Goal: Task Accomplishment & Management: Complete application form

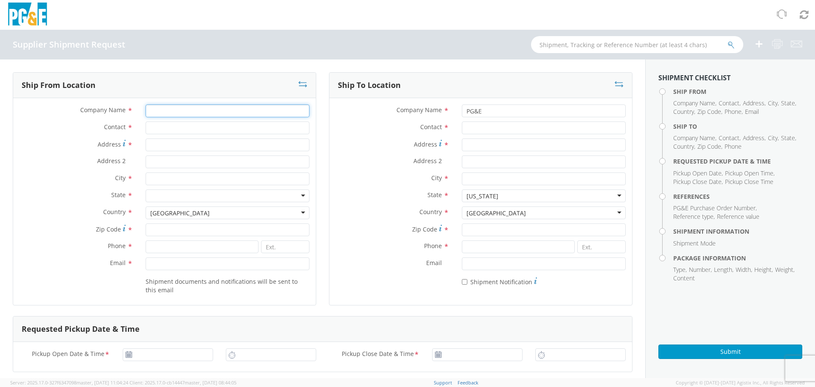
click at [174, 113] on input "Company Name *" at bounding box center [228, 110] width 164 height 13
type input "[PERSON_NAME] LLC"
type input "[PERSON_NAME]"
type input "1451 [GEOGRAPHIC_DATA]"
type input "CLOVER"
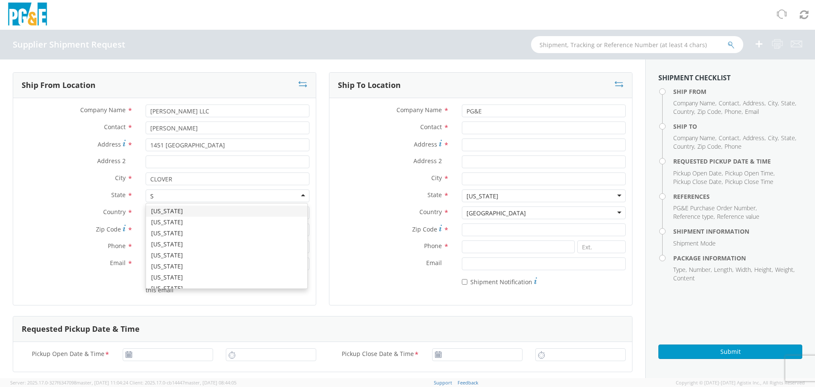
type input "S"
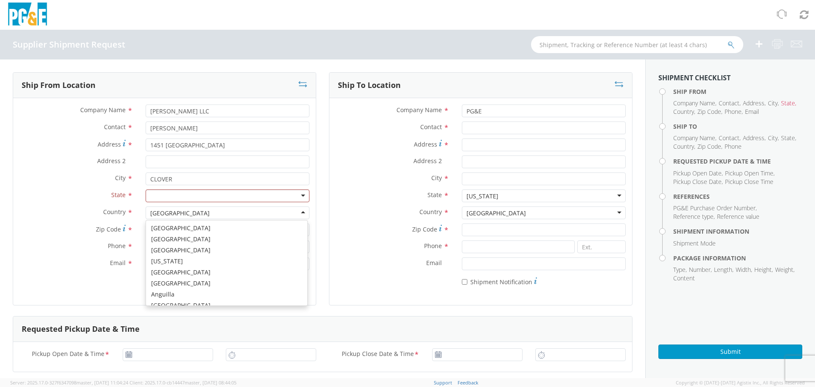
scroll to position [2140, 0]
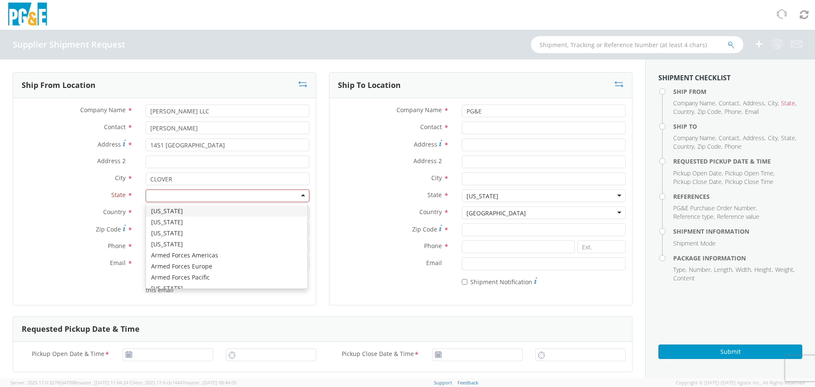
type input "S"
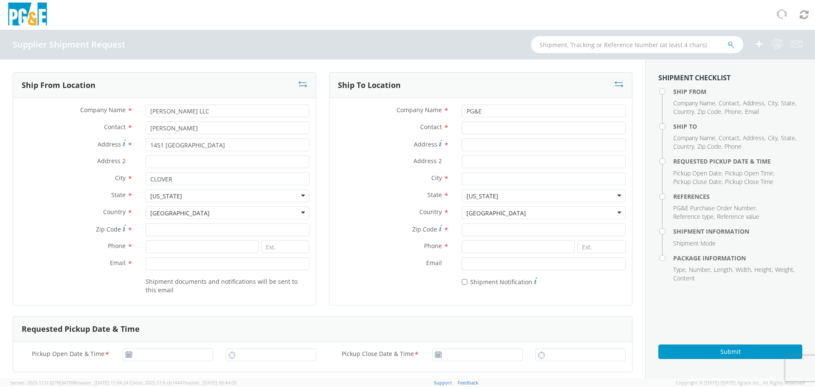
scroll to position [0, 0]
click at [170, 225] on input "Zip Code *" at bounding box center [228, 229] width 164 height 13
type input "29710"
click at [174, 248] on input at bounding box center [202, 246] width 113 height 13
type input "8032226400"
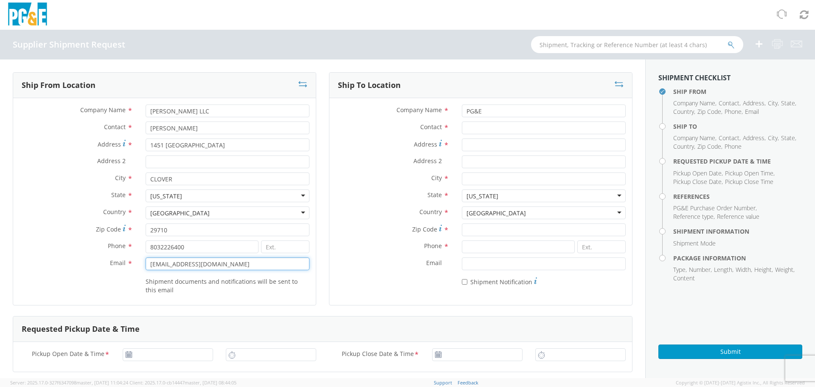
type input "[EMAIL_ADDRESS][DOMAIN_NAME]"
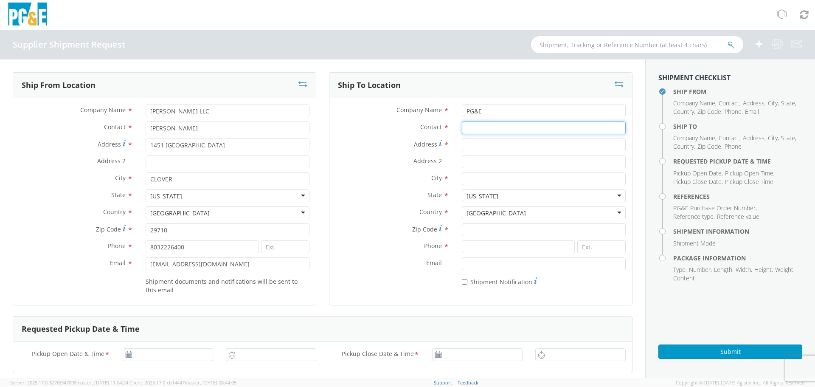
click at [481, 130] on input "Contact *" at bounding box center [544, 127] width 164 height 13
type input "r"
type input "RECEIVING"
type input "731"
click at [489, 114] on input "PG&E" at bounding box center [544, 110] width 164 height 13
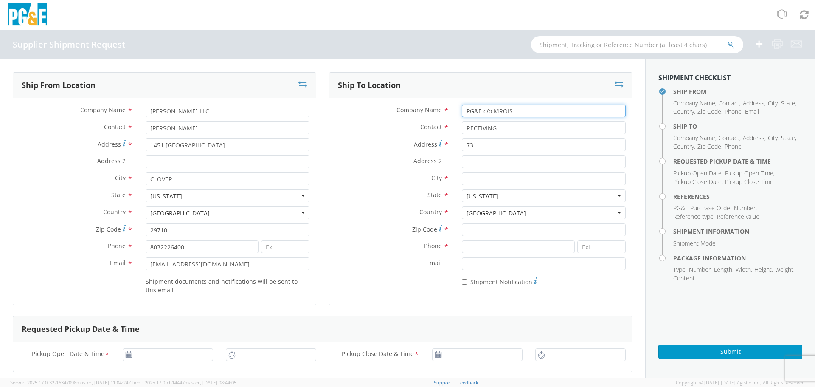
type input "PG&E c/o MROIS"
type input "[STREET_ADDRESS][PERSON_NAME]"
type input "[GEOGRAPHIC_DATA]"
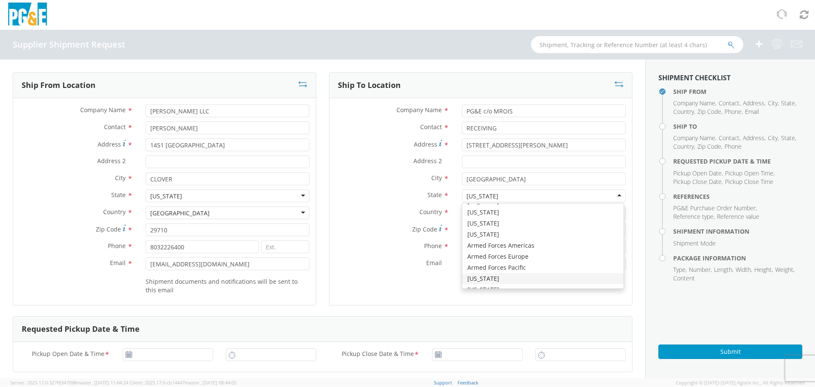
scroll to position [2140, 0]
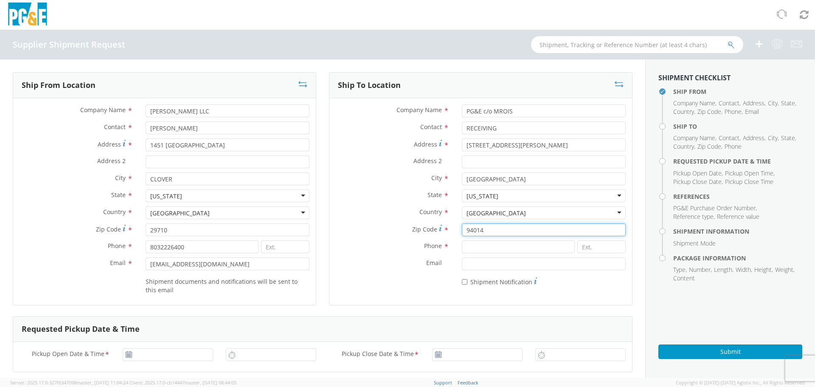
type input "94014"
paste input "[PHONE_NUMBER]"
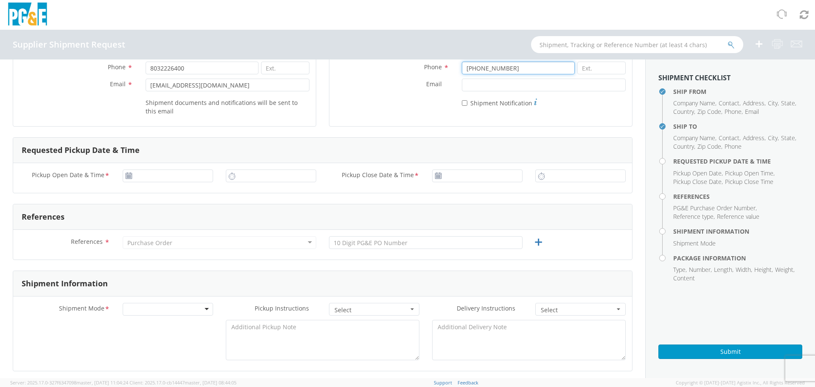
scroll to position [212, 0]
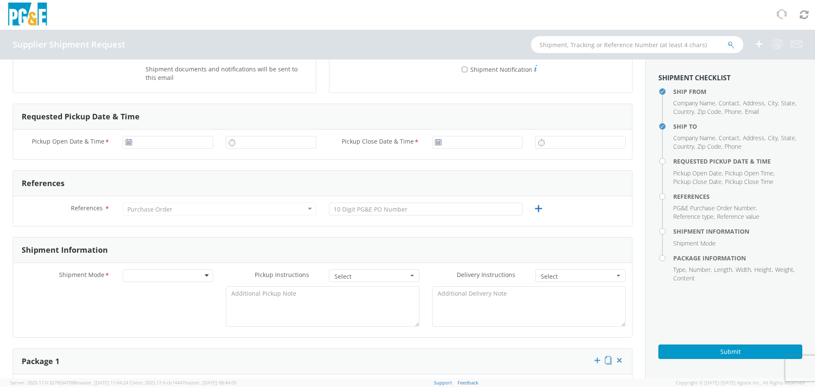
type input "[PHONE_NUMBER]"
click at [129, 143] on use at bounding box center [129, 142] width 6 height 6
click at [133, 141] on input "[DATE]" at bounding box center [168, 142] width 90 height 13
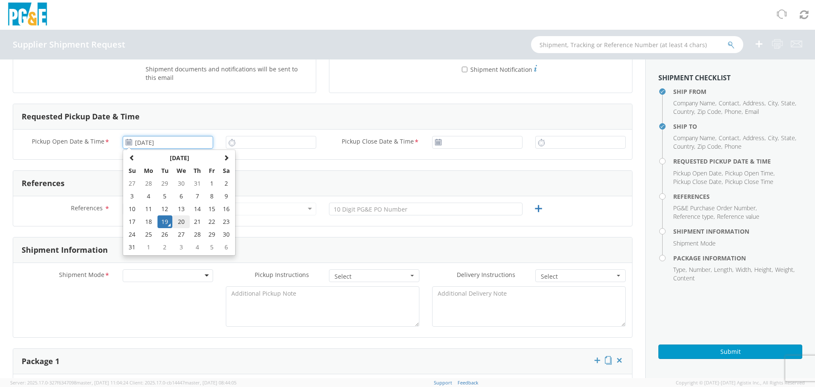
click at [177, 222] on td "20" at bounding box center [181, 221] width 18 height 13
type input "[DATE]"
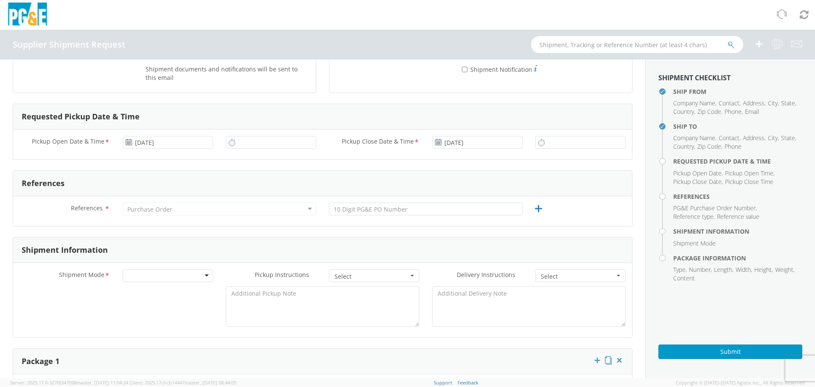
click at [229, 144] on icon at bounding box center [231, 142] width 7 height 8
click at [245, 144] on input "2:00 PM" at bounding box center [271, 142] width 90 height 13
click at [280, 146] on input "2:00 PM" at bounding box center [271, 142] width 90 height 13
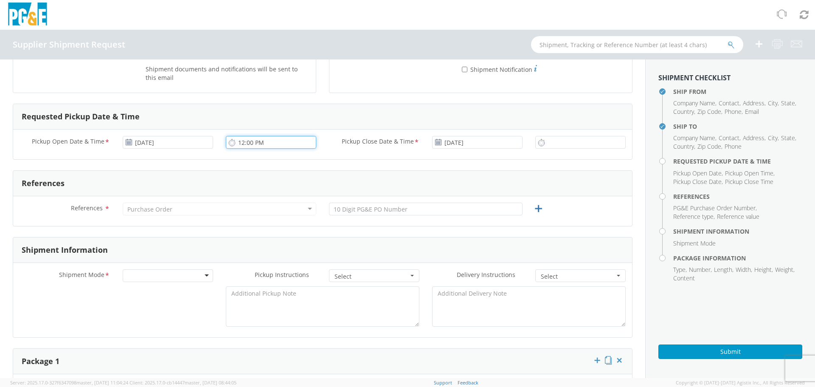
type input "12:00 PM"
click at [564, 145] on input "2:00 PM" at bounding box center [580, 142] width 90 height 13
type input "4:00 PM"
click at [211, 209] on div "Purchase Order" at bounding box center [220, 209] width 194 height 13
click at [307, 209] on div "Purchase Order" at bounding box center [220, 209] width 194 height 13
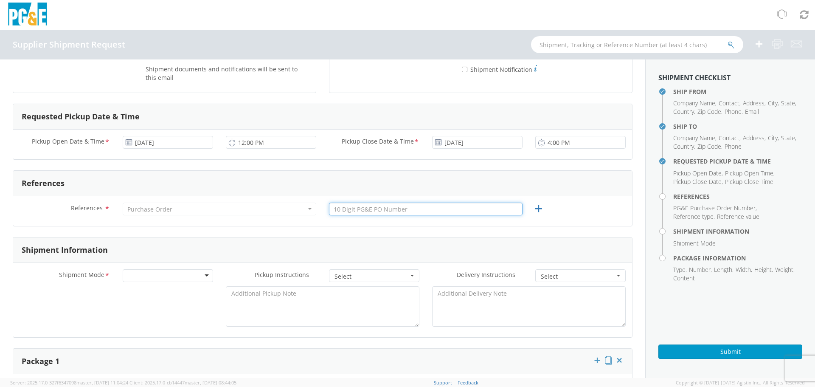
click at [369, 206] on input "text" at bounding box center [426, 209] width 194 height 13
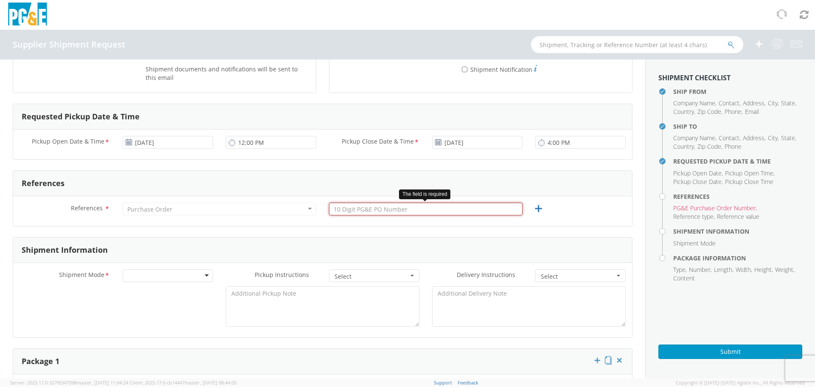
paste input "2701232559"
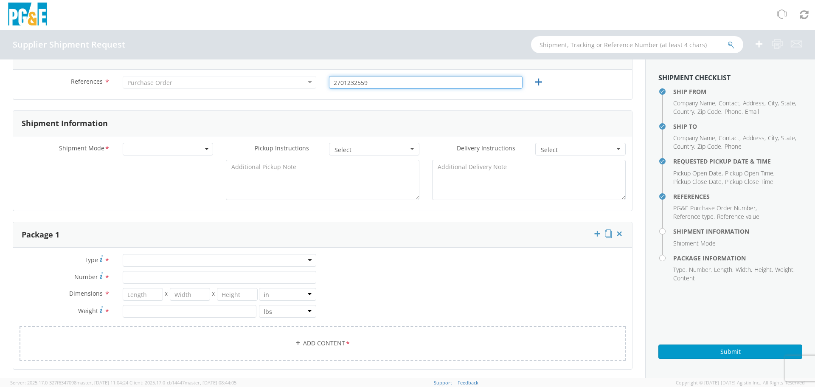
scroll to position [340, 0]
type input "2701232559"
click at [207, 153] on div at bounding box center [168, 148] width 90 height 13
click at [392, 150] on span "Select" at bounding box center [372, 149] width 74 height 8
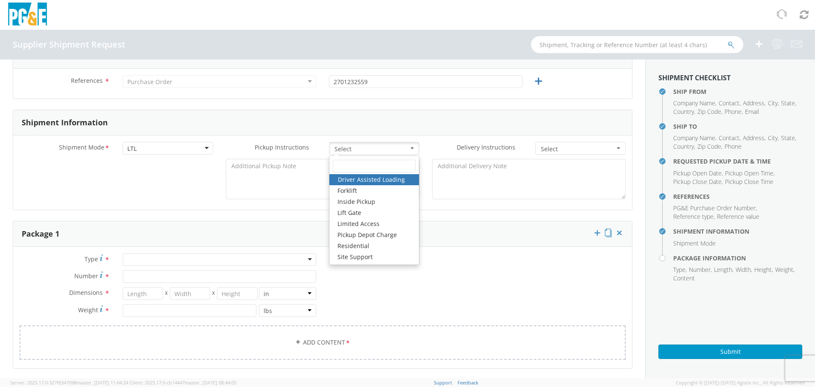
click at [392, 150] on span "Select" at bounding box center [372, 149] width 74 height 8
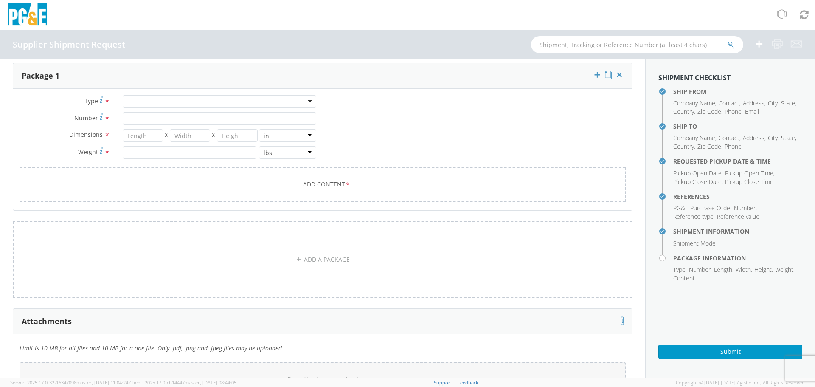
scroll to position [510, 0]
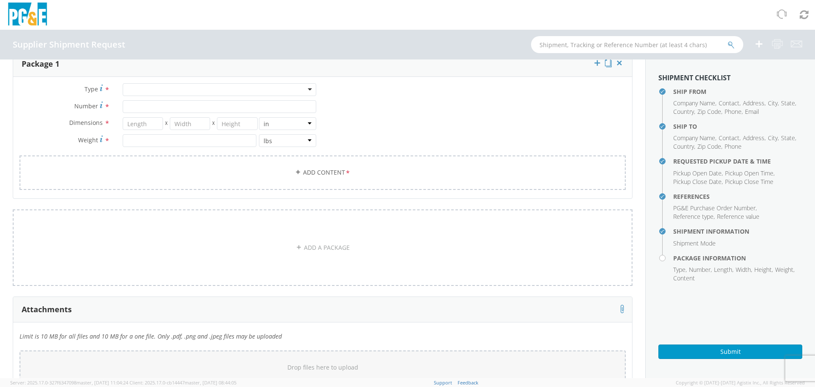
click at [309, 90] on div at bounding box center [220, 89] width 194 height 13
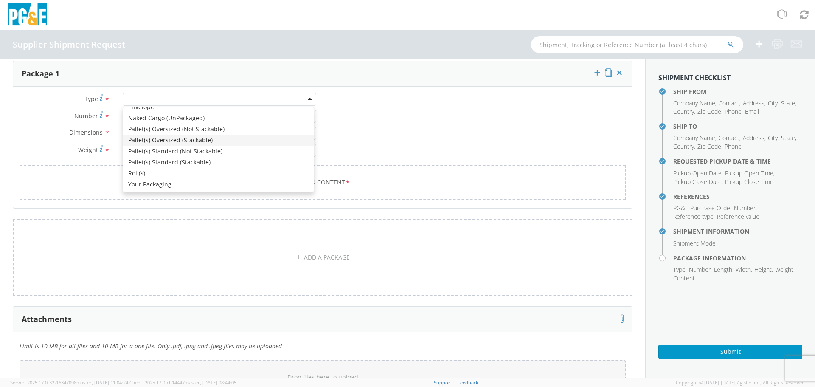
scroll to position [425, 0]
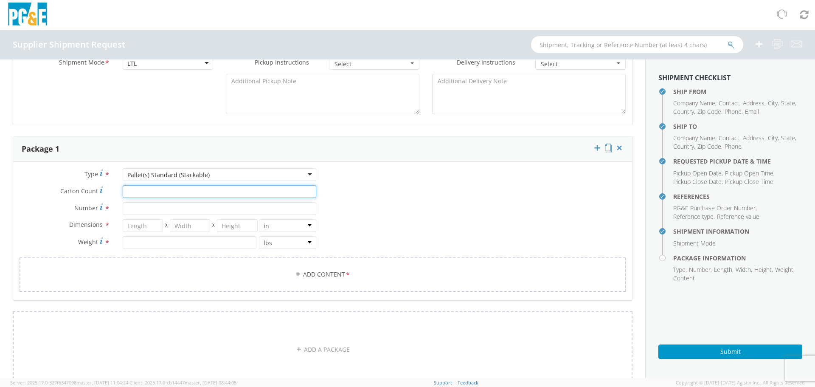
click at [193, 195] on input "Carton Count *" at bounding box center [220, 191] width 194 height 13
type input "1"
click at [181, 210] on input "Number *" at bounding box center [220, 208] width 194 height 13
type input "1"
click at [152, 227] on input "number" at bounding box center [143, 225] width 40 height 13
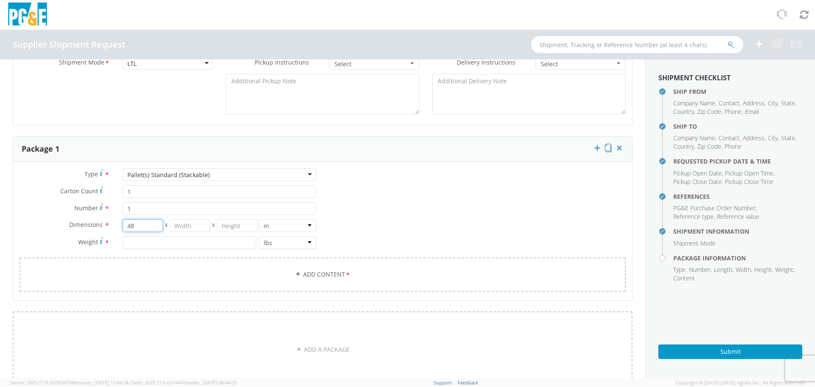
type input "48"
type input "42"
type input "55"
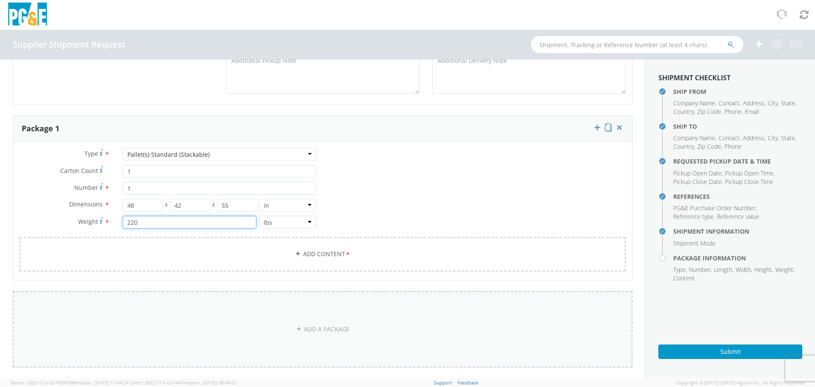
scroll to position [438, 0]
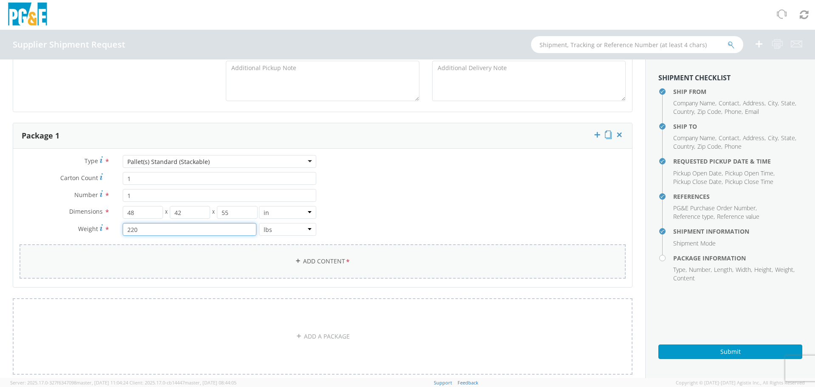
type input "220"
click at [334, 262] on link "Add Content *" at bounding box center [323, 261] width 606 height 34
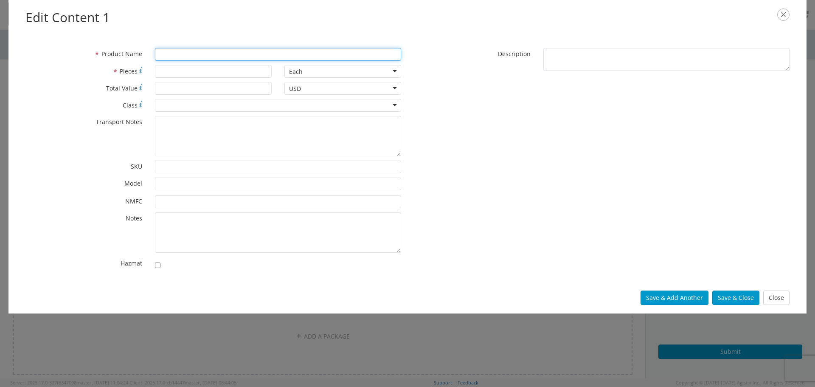
click at [175, 55] on input "* Product Name" at bounding box center [278, 54] width 246 height 13
type input "11-38-800M, 1/2'' x 800' RODDER, MARKED"
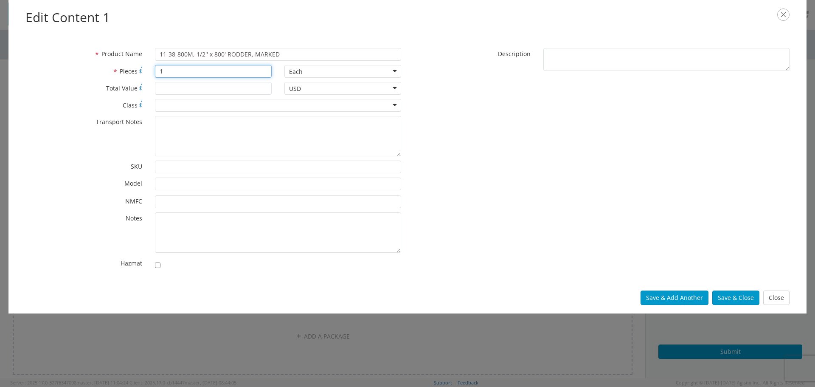
type input "1"
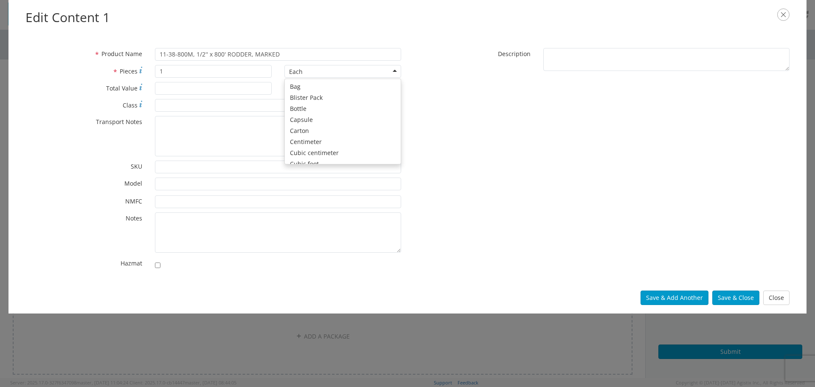
scroll to position [76, 0]
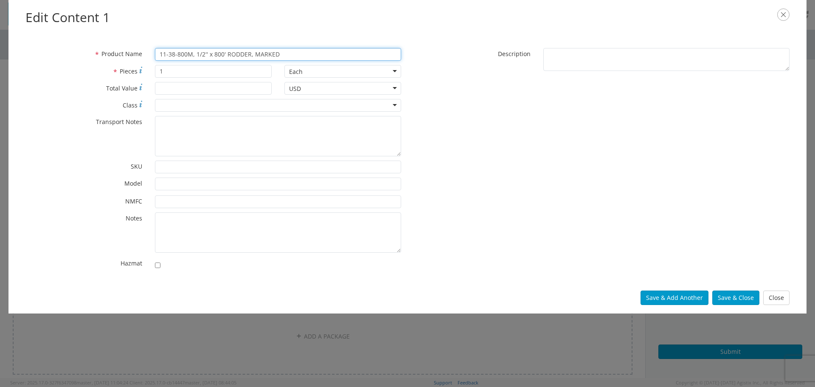
click at [193, 55] on input "11-38-800M, 1/2'' x 800' RODDER, MARKED" at bounding box center [278, 54] width 246 height 13
drag, startPoint x: 195, startPoint y: 53, endPoint x: 276, endPoint y: 55, distance: 80.7
click at [276, 55] on input "11-38-800M 1/2'' x 800' RODDER, MARKED" at bounding box center [278, 54] width 246 height 13
type input "11-38-800M"
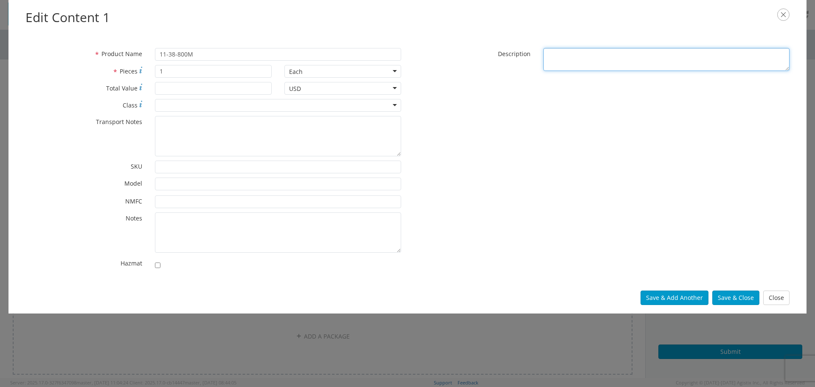
click at [558, 60] on textarea "* Description" at bounding box center [666, 59] width 246 height 23
paste textarea "1/2'' x 800' RODDER, MARKED"
type textarea "1/2'' x 800' RODDER, MARKED"
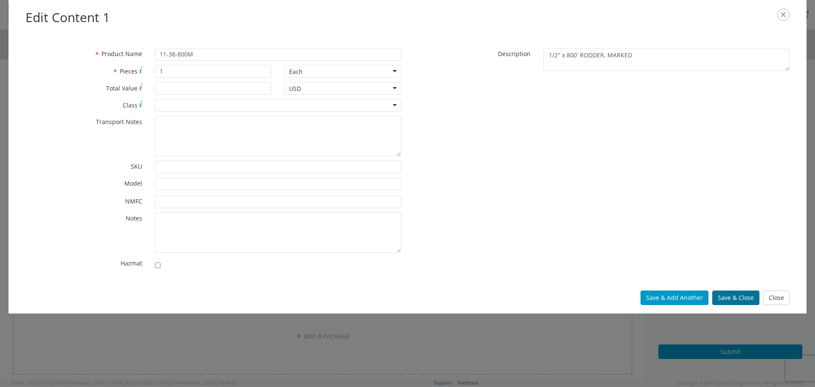
click at [746, 298] on button "Save & Close" at bounding box center [735, 297] width 47 height 14
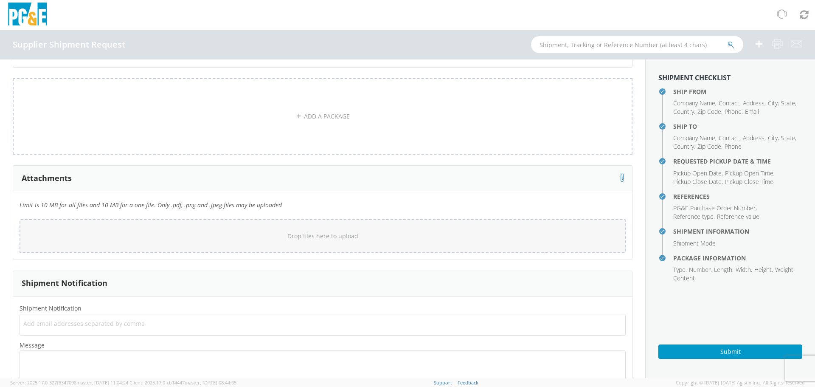
scroll to position [743, 0]
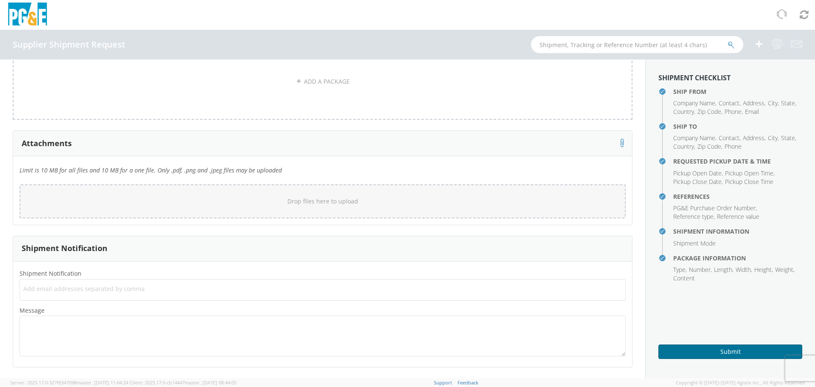
click at [718, 348] on button "Submit" at bounding box center [731, 351] width 144 height 14
